Goal: Entertainment & Leisure: Consume media (video, audio)

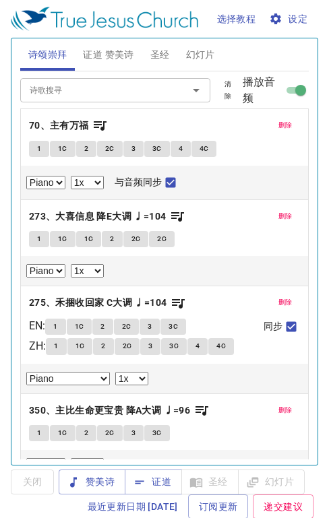
select select "1"
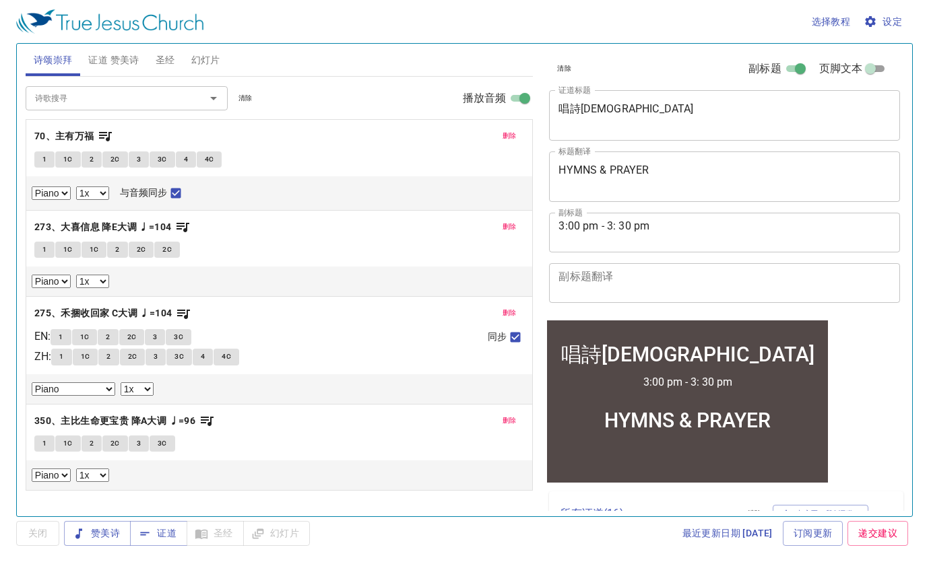
click at [127, 59] on span "证道 赞美诗" at bounding box center [113, 60] width 51 height 17
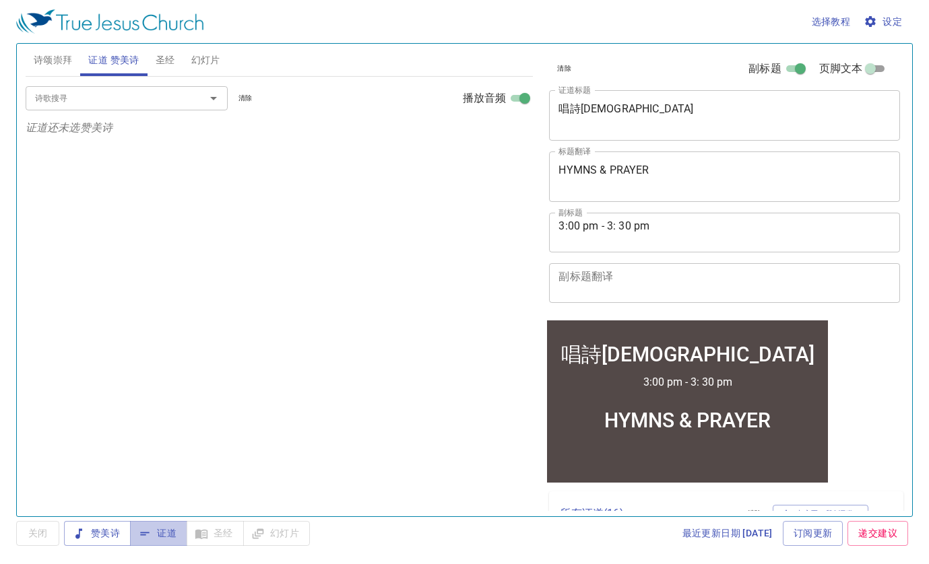
click at [165, 517] on span "证道" at bounding box center [159, 533] width 36 height 17
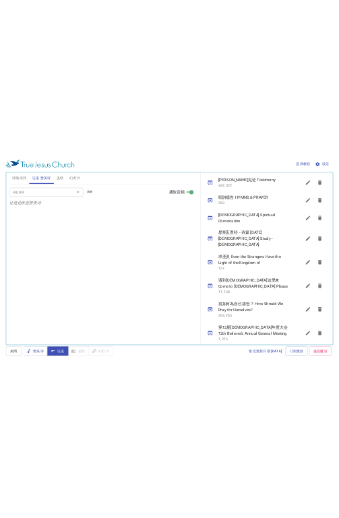
scroll to position [852, 0]
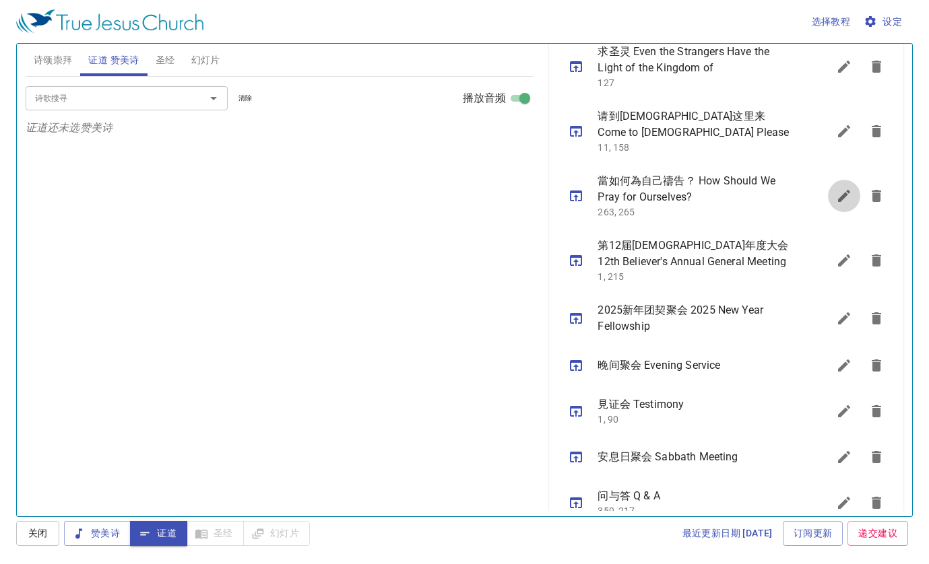
click at [328, 188] on icon "sermon lineup list" at bounding box center [844, 196] width 16 height 16
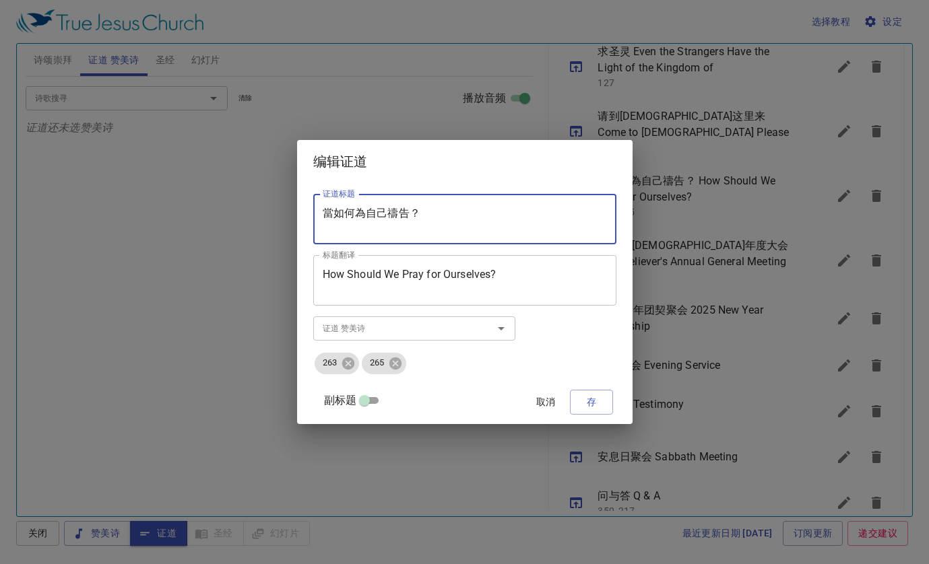
drag, startPoint x: 440, startPoint y: 217, endPoint x: 325, endPoint y: 211, distance: 115.3
click at [325, 211] on div "证道标题 當如何為自己[DEMOGRAPHIC_DATA]？ 证道标题 标题翻译 How Should We Pray for Ourselves? 标题翻译…" at bounding box center [464, 303] width 335 height 240
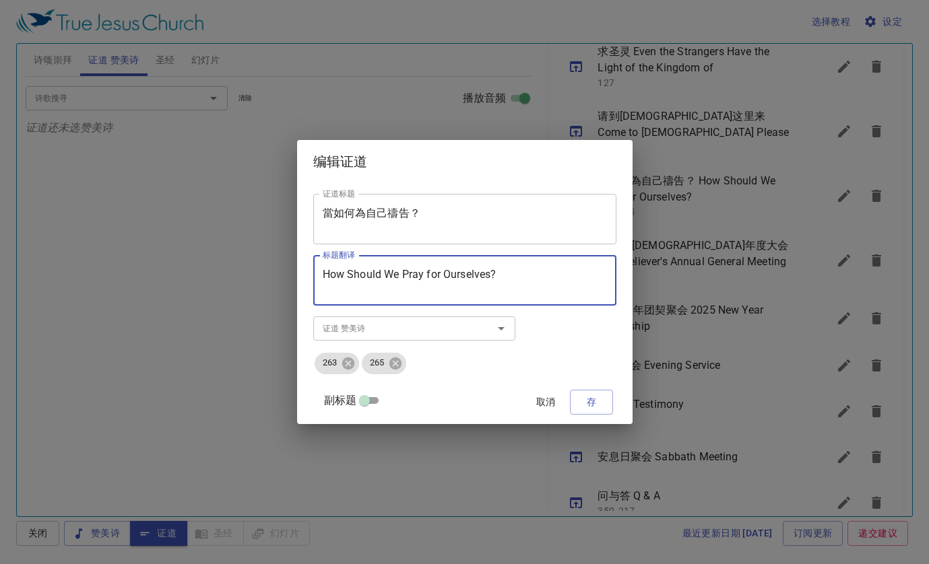
drag, startPoint x: 516, startPoint y: 274, endPoint x: 328, endPoint y: 274, distance: 187.9
click at [328, 274] on div "How Should We Pray for Ourselves? 标题翻译" at bounding box center [464, 280] width 303 height 51
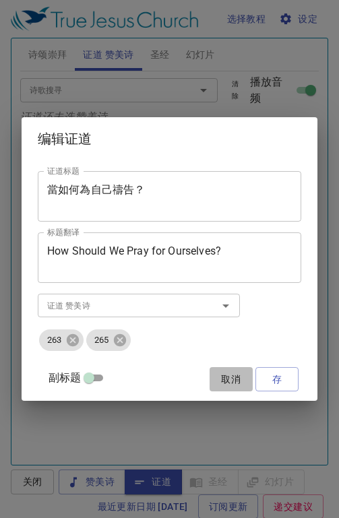
click at [228, 381] on span "取消" at bounding box center [231, 379] width 32 height 17
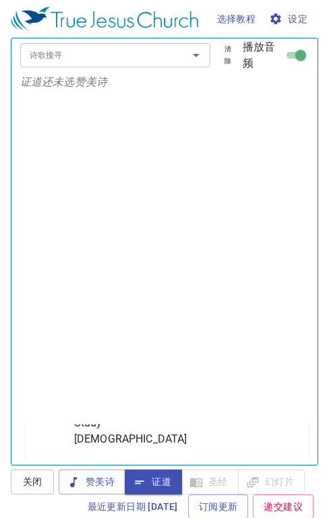
scroll to position [0, 0]
